Goal: Task Accomplishment & Management: Complete application form

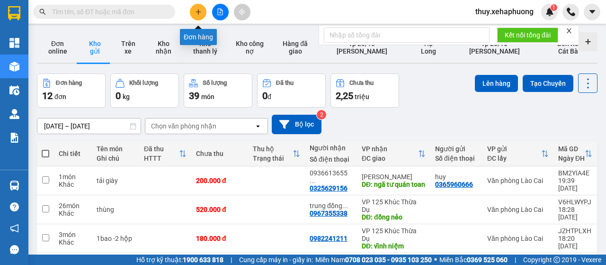
click at [198, 15] on icon "plus" at bounding box center [198, 12] width 7 height 7
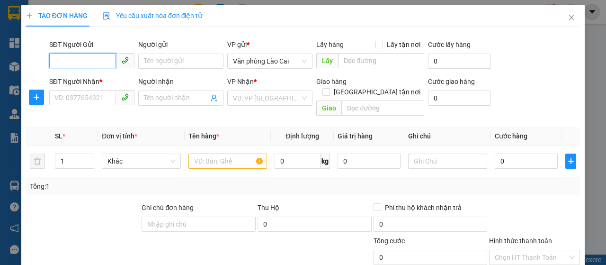
click at [85, 61] on input "SĐT Người Gửi" at bounding box center [82, 60] width 67 height 15
type input "0988887999"
click at [55, 78] on div "0988887999" at bounding box center [90, 80] width 73 height 10
type input "0967215904"
type input "lai cách"
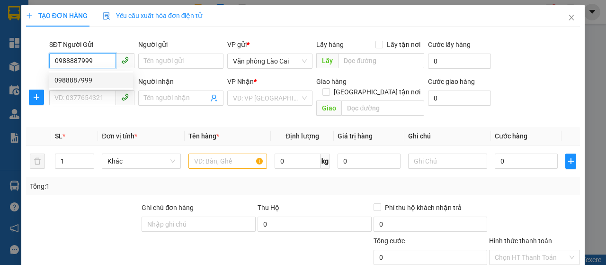
type input "3.300.000"
type input "220.000"
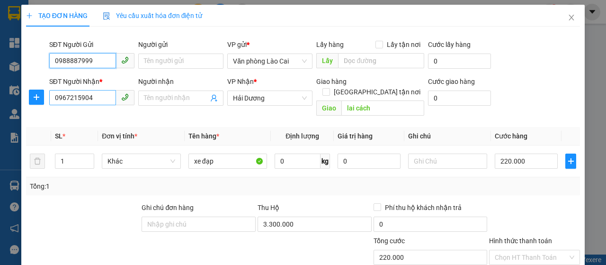
type input "0988887999"
click at [94, 94] on input "0967215904" at bounding box center [82, 97] width 67 height 15
type input "0"
drag, startPoint x: 268, startPoint y: 100, endPoint x: 218, endPoint y: 111, distance: 51.4
click at [218, 111] on div "Transit Pickup Surcharge Ids Transit Deliver Surcharge Ids Transit Deliver Surc…" at bounding box center [303, 196] width 554 height 324
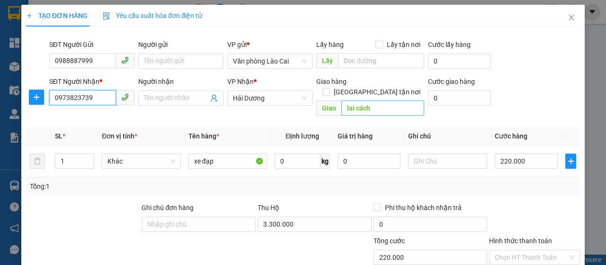
type input "0973823739"
click at [381, 100] on input "lai cách" at bounding box center [382, 107] width 82 height 15
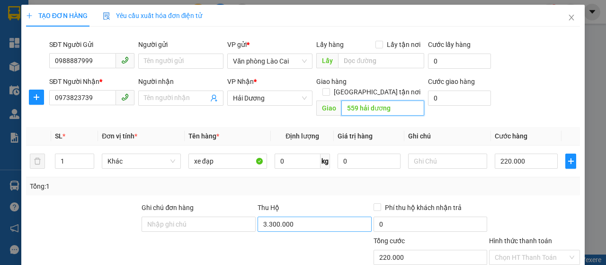
type input "559 hải dương"
click at [293, 216] on input "3.300.000" at bounding box center [315, 223] width 114 height 15
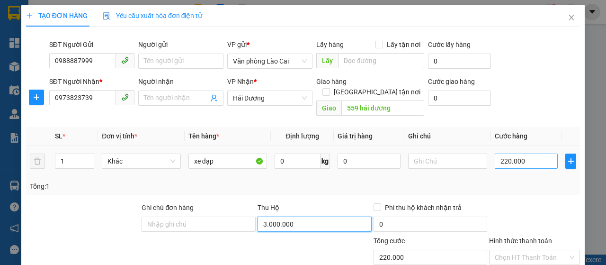
type input "3.000.000"
click at [526, 156] on input "220.000" at bounding box center [526, 160] width 63 height 15
type input "2"
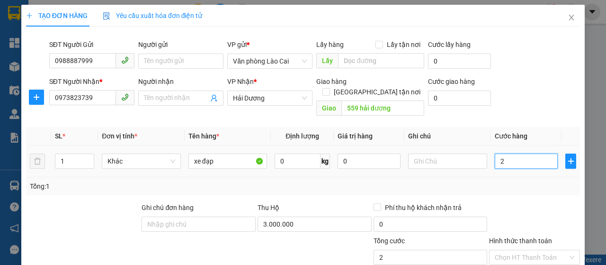
type input "20"
type input "200"
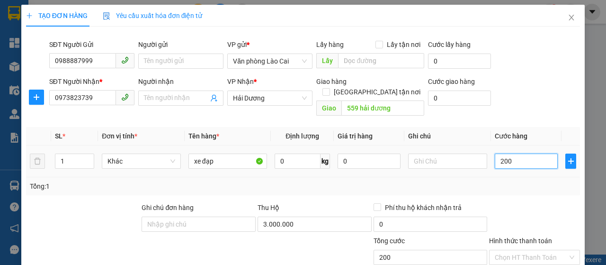
type input "2.000"
type input "20.000"
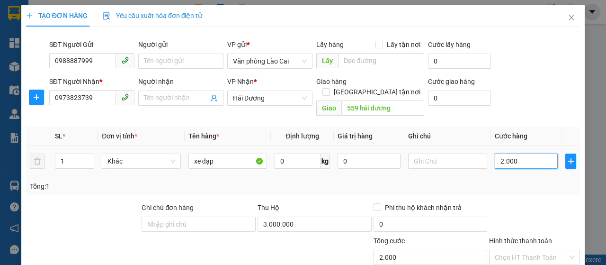
type input "20.000"
type input "200.000"
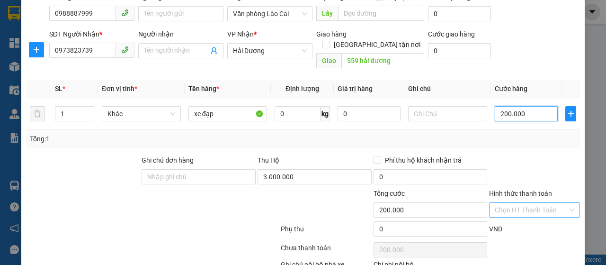
type input "200.000"
click at [526, 203] on input "Hình thức thanh toán" at bounding box center [531, 210] width 73 height 14
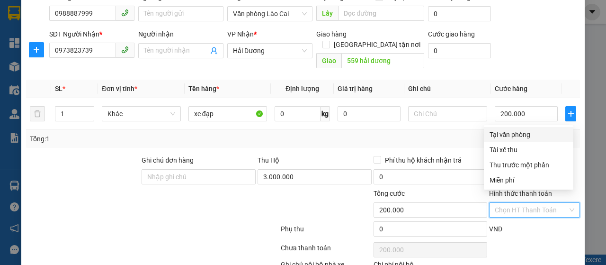
click at [515, 135] on div "Tại văn phòng" at bounding box center [529, 134] width 78 height 10
type input "0"
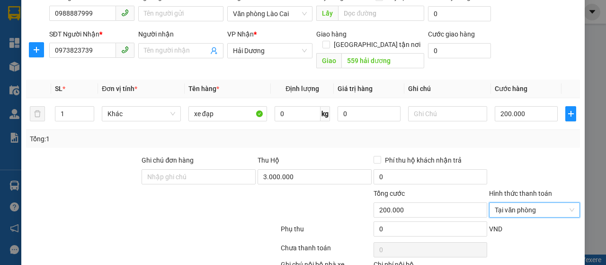
scroll to position [100, 0]
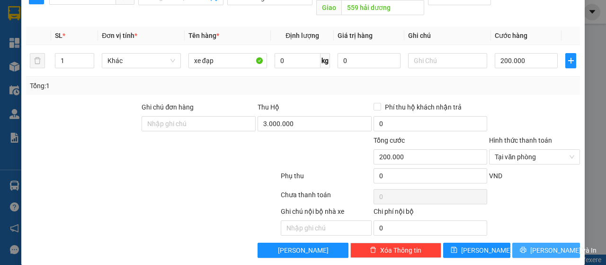
click at [534, 245] on span "Lưu và In" at bounding box center [563, 250] width 66 height 10
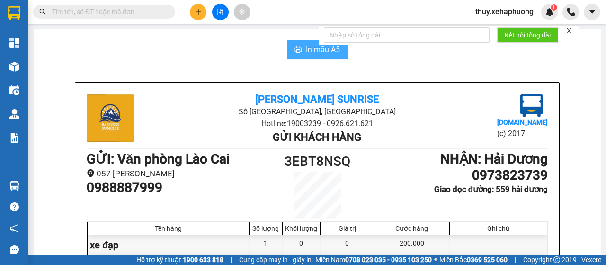
click at [312, 54] on span "In mẫu A5" at bounding box center [323, 50] width 34 height 12
click at [306, 46] on span "In mẫu A5" at bounding box center [323, 50] width 34 height 12
click at [194, 5] on button at bounding box center [198, 12] width 17 height 17
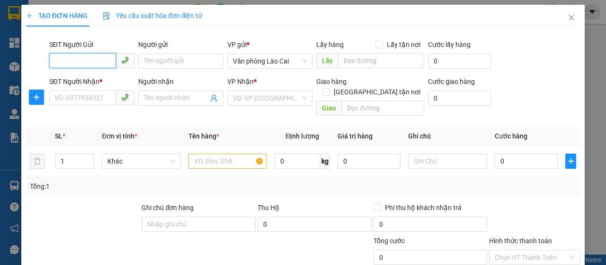
click at [81, 60] on input "SĐT Người Gửi" at bounding box center [82, 60] width 67 height 15
type input "0362302767"
click at [70, 81] on div "0362302767" at bounding box center [90, 80] width 73 height 10
type input "0981559558"
type input "ĐỒNG NẺO"
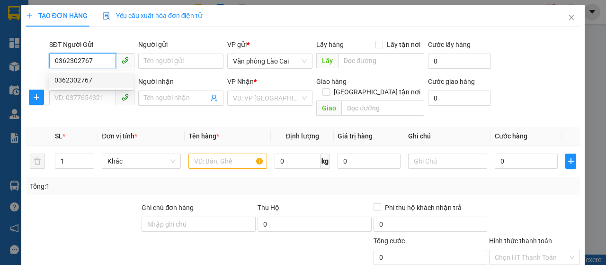
type input "900.000"
type input "120.000"
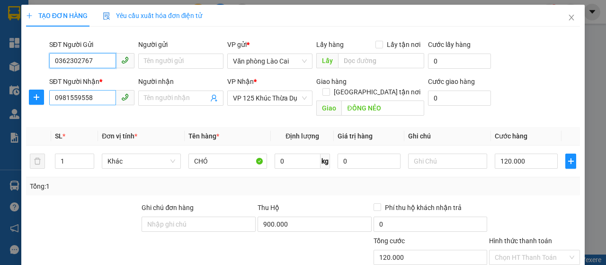
type input "0362302767"
click at [93, 95] on input "0981559558" at bounding box center [82, 97] width 67 height 15
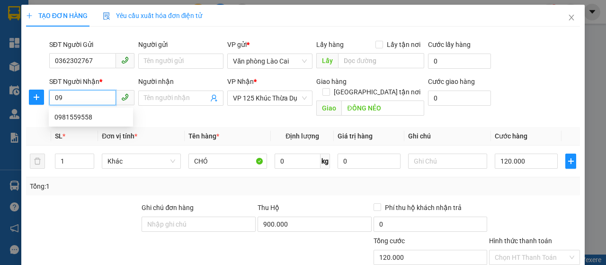
type input "0"
click at [291, 98] on span "VP 125 Khúc Thừa Dụ" at bounding box center [270, 98] width 74 height 14
type input "0934644564"
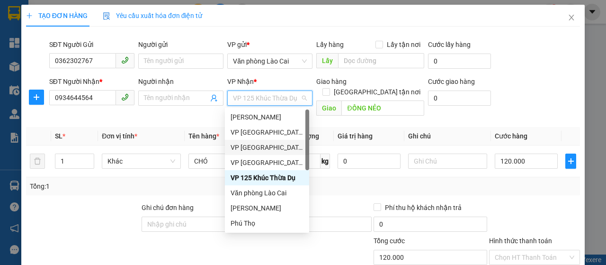
click at [260, 148] on div "VP Thượng Lý" at bounding box center [267, 147] width 73 height 10
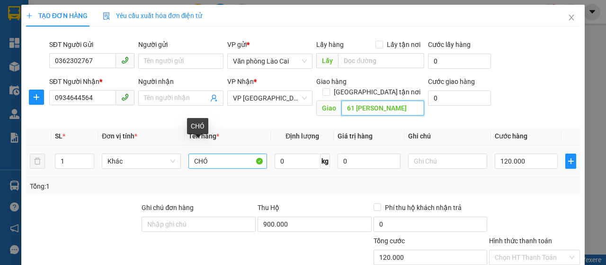
type input "61 hùng vương"
click at [193, 153] on input "CHÓ" at bounding box center [227, 160] width 79 height 15
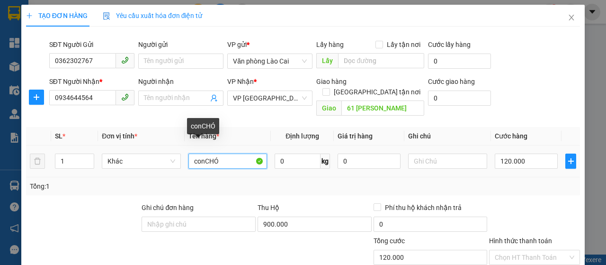
type input "con CHÓ"
drag, startPoint x: 235, startPoint y: 152, endPoint x: 148, endPoint y: 174, distance: 90.2
click at [148, 174] on div "SL * Đơn vị tính * Tên hàng * Định lượng Giá trị hàng Ghi chú Cước hàng 1 Khác …" at bounding box center [303, 161] width 554 height 68
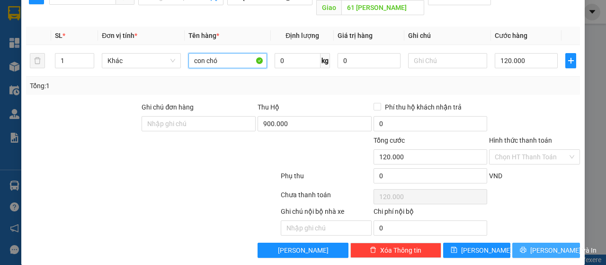
type input "con chó"
click at [544, 245] on span "Lưu và In" at bounding box center [563, 250] width 66 height 10
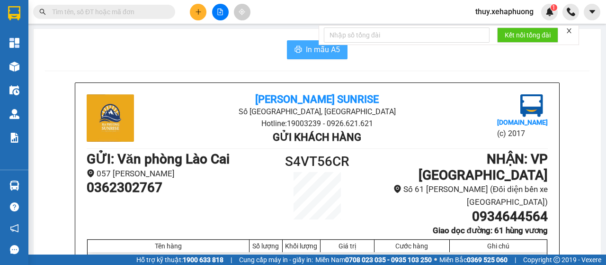
click at [309, 49] on span "In mẫu A5" at bounding box center [323, 50] width 34 height 12
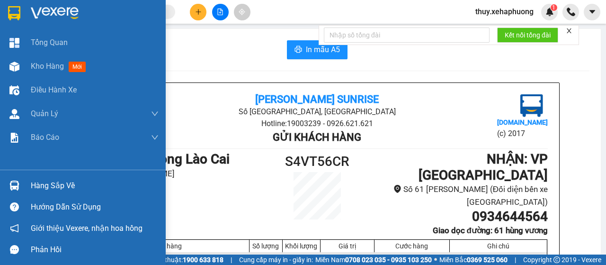
click at [10, 6] on img at bounding box center [14, 13] width 12 height 14
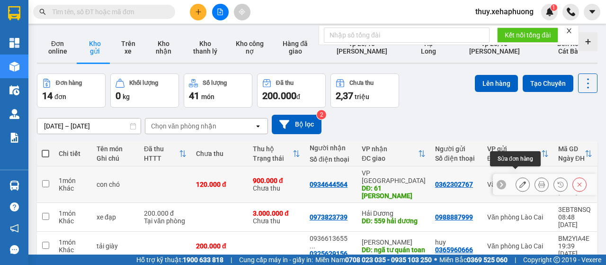
click at [519, 181] on icon at bounding box center [522, 184] width 7 height 7
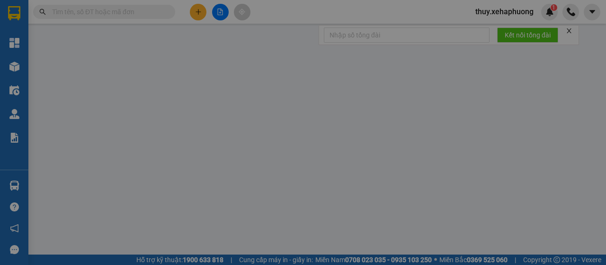
type input "0362302767"
type input "0934644564"
type input "61 hùng vương"
type input "120.000"
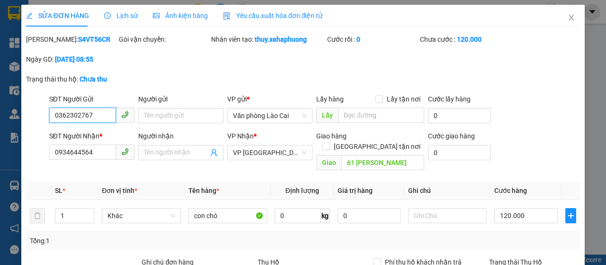
scroll to position [142, 0]
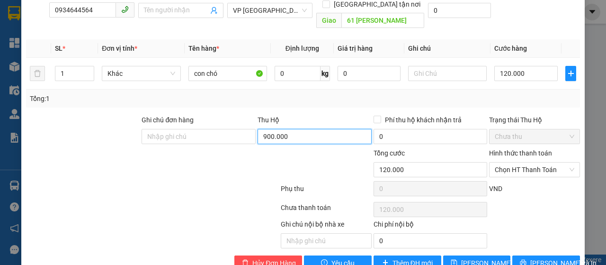
click at [309, 136] on input "900.000" at bounding box center [315, 136] width 114 height 15
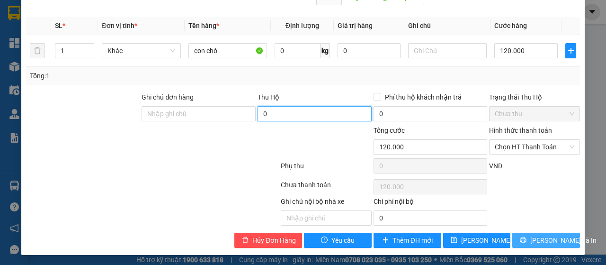
type input "0"
click at [542, 235] on span "Lưu và In" at bounding box center [563, 240] width 66 height 10
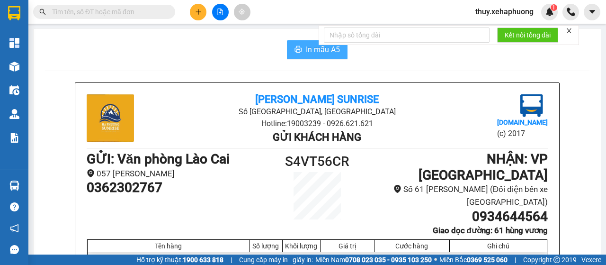
click at [298, 43] on button "In mẫu A5" at bounding box center [317, 49] width 61 height 19
